Goal: Task Accomplishment & Management: Use online tool/utility

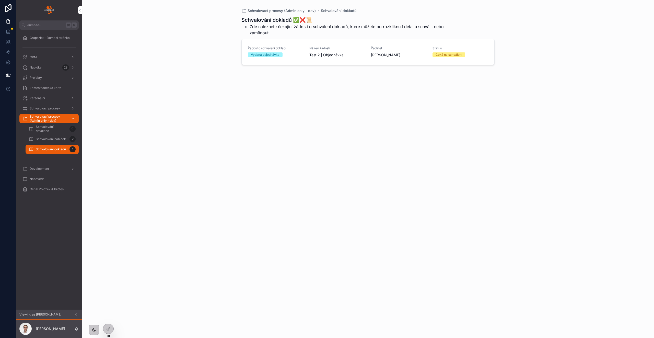
click at [45, 148] on span "Schvalování dokladů" at bounding box center [51, 149] width 30 height 4
click at [80, 146] on div "Schvalování dokladů 1" at bounding box center [51, 149] width 59 height 10
click at [256, 112] on div "Schvalování dokladů ✅❌📜 Zde naleznete čekající žádosti o schválení dokladů, kte…" at bounding box center [368, 172] width 253 height 319
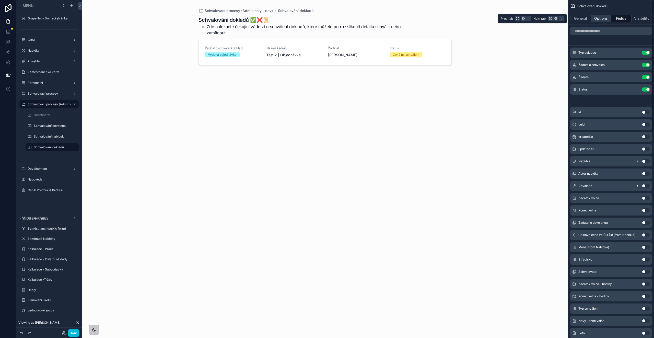
click at [594, 17] on button "Options" at bounding box center [601, 18] width 20 height 7
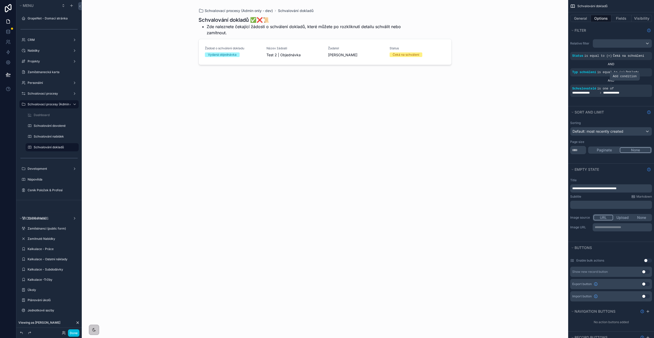
click at [0, 0] on icon "scrollable content" at bounding box center [0, 0] width 0 height 0
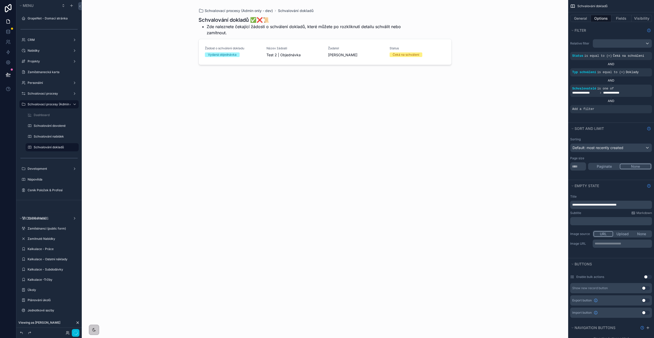
click at [0, 0] on icon "scrollable content" at bounding box center [0, 0] width 0 height 0
click at [522, 102] on span "Select a field" at bounding box center [519, 101] width 22 height 4
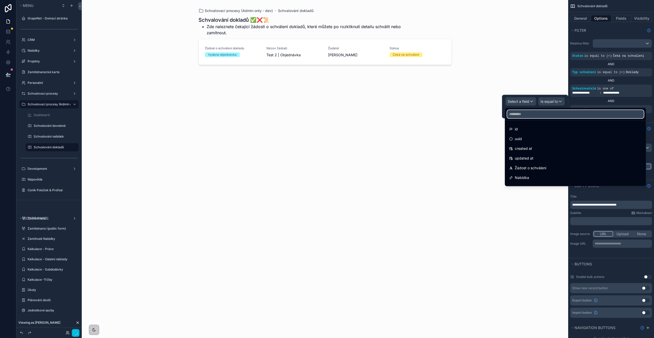
click at [523, 114] on input "text" at bounding box center [575, 114] width 137 height 8
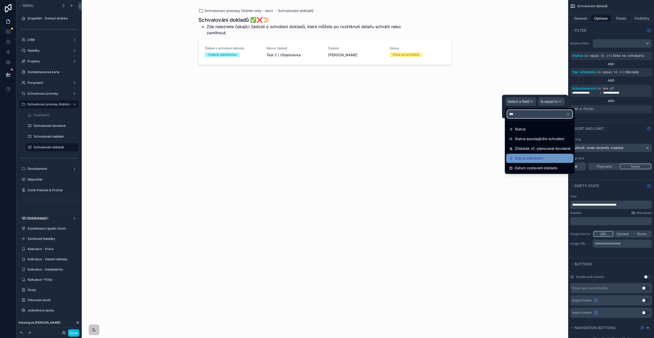
type input "***"
click at [538, 158] on span "Status zobrazení" at bounding box center [529, 158] width 28 height 6
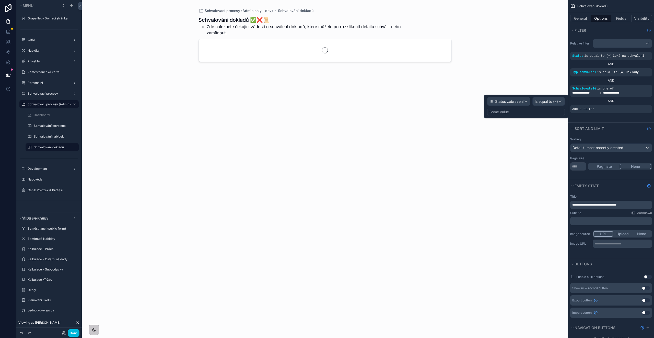
click at [542, 114] on div "Some value" at bounding box center [526, 112] width 78 height 8
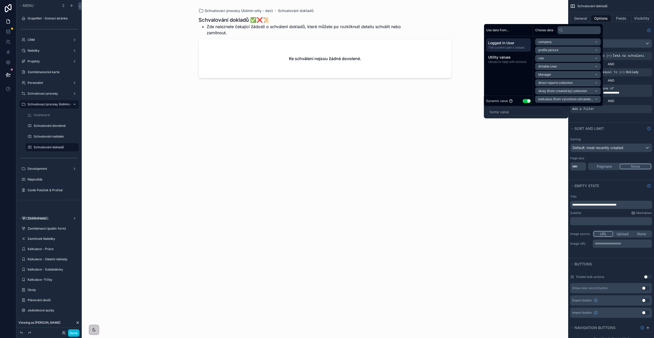
click at [528, 101] on button "Use setting" at bounding box center [527, 101] width 8 height 4
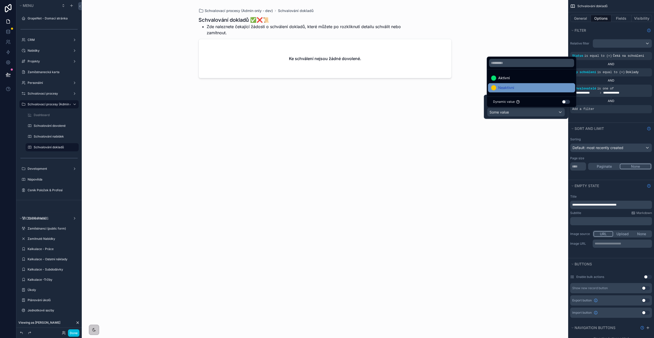
click at [521, 88] on div "Neaktivní" at bounding box center [531, 88] width 81 height 6
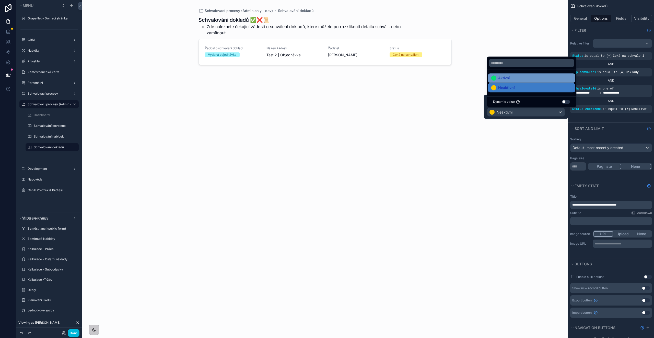
click at [512, 78] on div "Aktivní" at bounding box center [531, 78] width 81 height 6
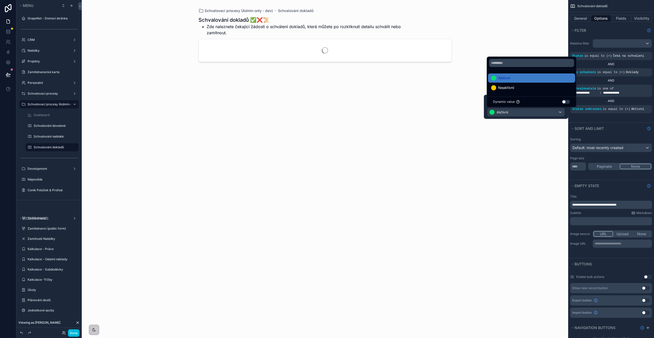
click at [513, 138] on div "Schvalovací procesy (Admin only - dev) Schvalování dokladů Schvalování dokladů …" at bounding box center [325, 169] width 487 height 338
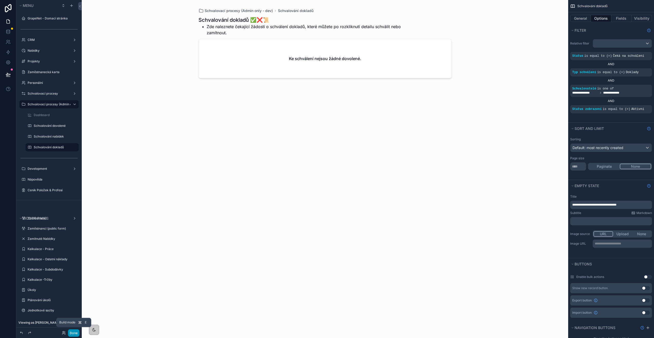
click at [74, 333] on button "Done" at bounding box center [74, 332] width 12 height 7
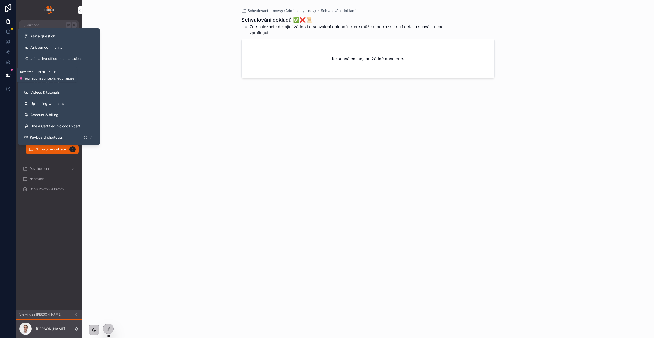
click at [6, 74] on icon at bounding box center [8, 74] width 4 height 3
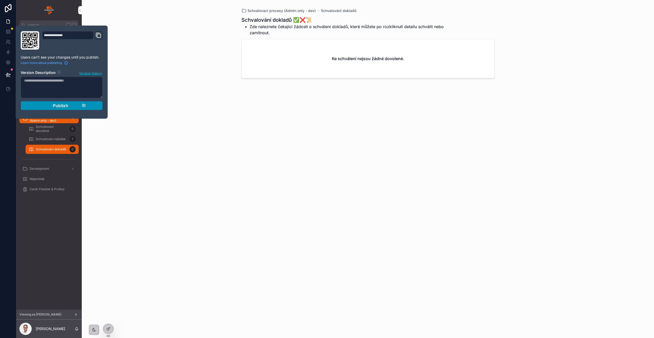
click at [50, 106] on div "Publish" at bounding box center [61, 105] width 49 height 5
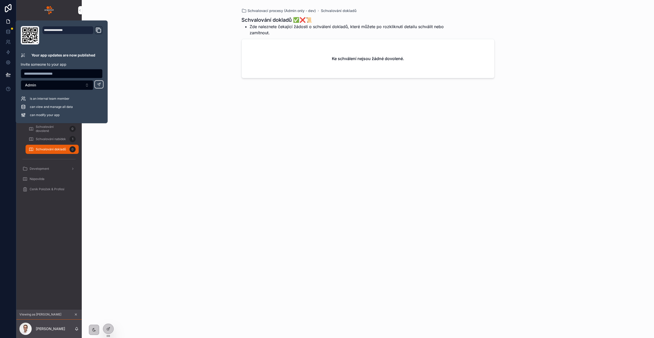
click at [0, 0] on div at bounding box center [0, 0] width 0 height 0
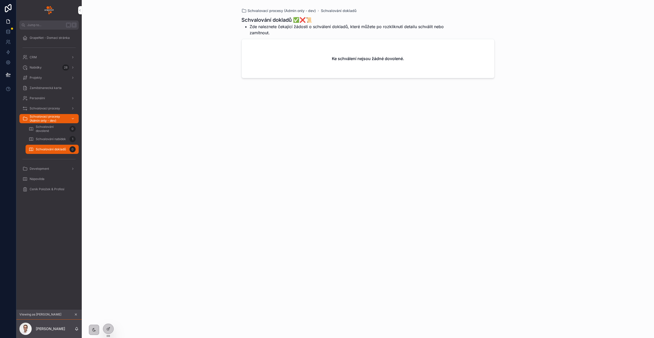
click at [0, 0] on icon at bounding box center [0, 0] width 0 height 0
click at [205, 220] on input "text" at bounding box center [200, 224] width 94 height 8
type input "****"
click at [0, 0] on button "Select" at bounding box center [0, 0] width 0 height 0
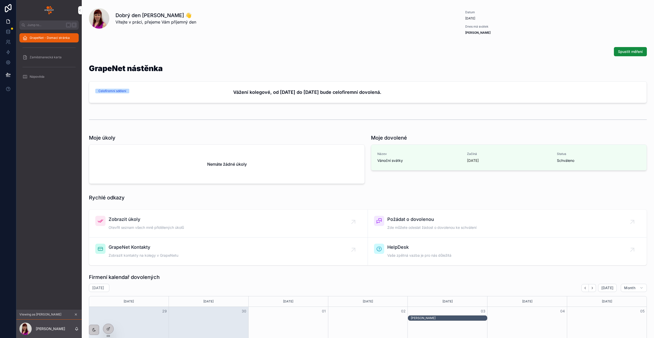
click at [75, 314] on icon "scrollable content" at bounding box center [76, 315] width 4 height 4
